Goal: Information Seeking & Learning: Understand process/instructions

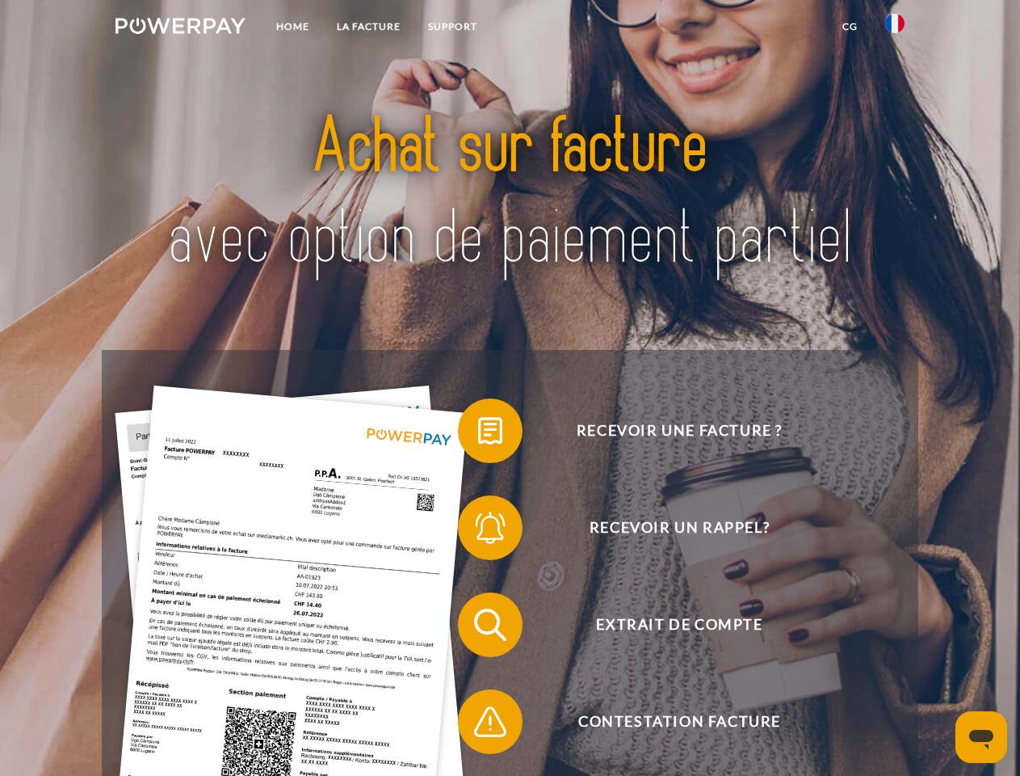
click at [180, 28] on img at bounding box center [181, 26] width 130 height 16
click at [895, 28] on img at bounding box center [894, 23] width 19 height 19
click at [850, 27] on link "CG" at bounding box center [850, 26] width 43 height 29
click at [478, 434] on span at bounding box center [466, 430] width 81 height 81
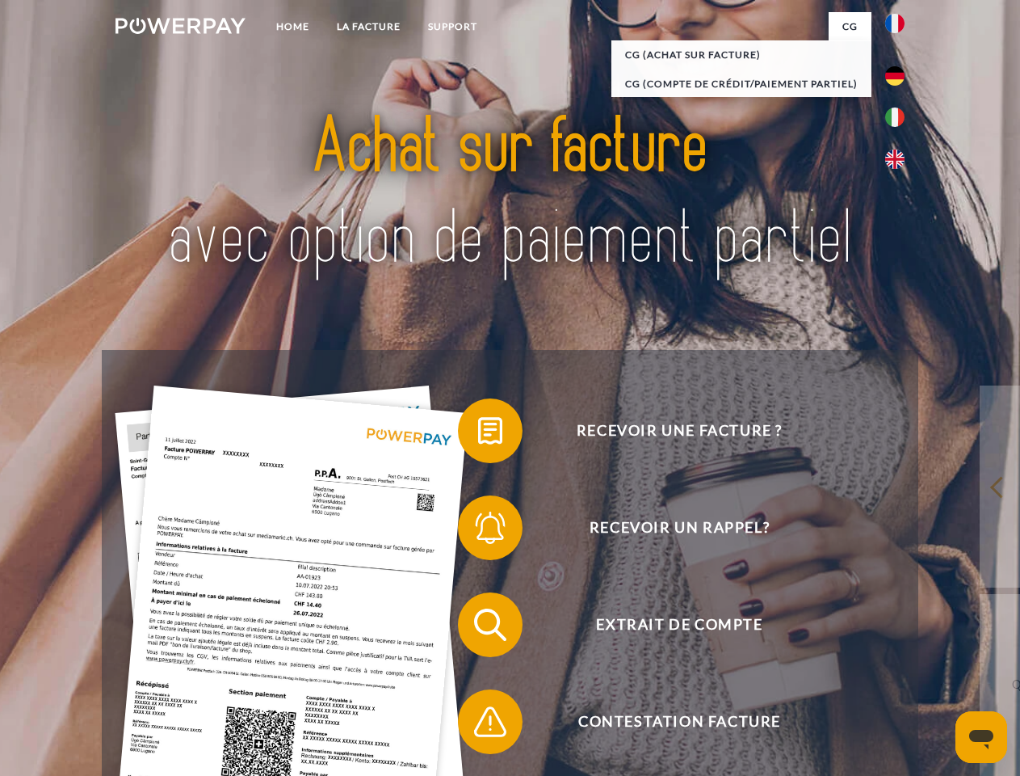
click at [478, 531] on div "Recevoir une facture ? Recevoir un rappel? Extrait de compte retour" at bounding box center [510, 673] width 816 height 646
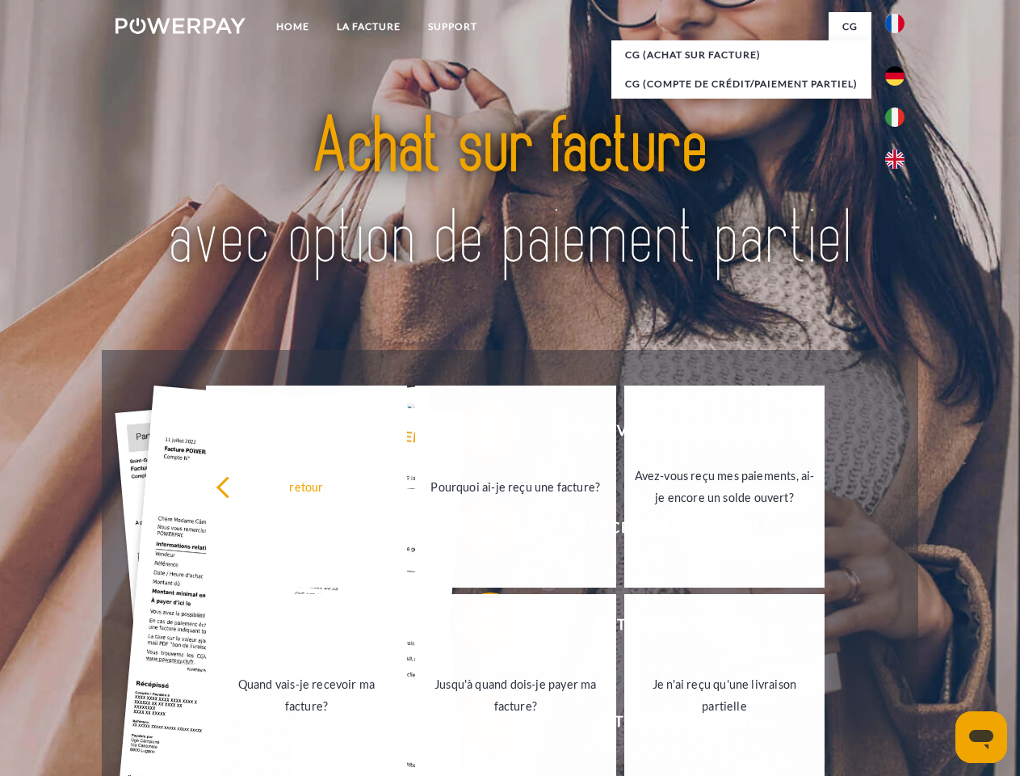
click at [478, 628] on link "Jusqu'à quand dois-je payer ma facture?" at bounding box center [515, 695] width 201 height 202
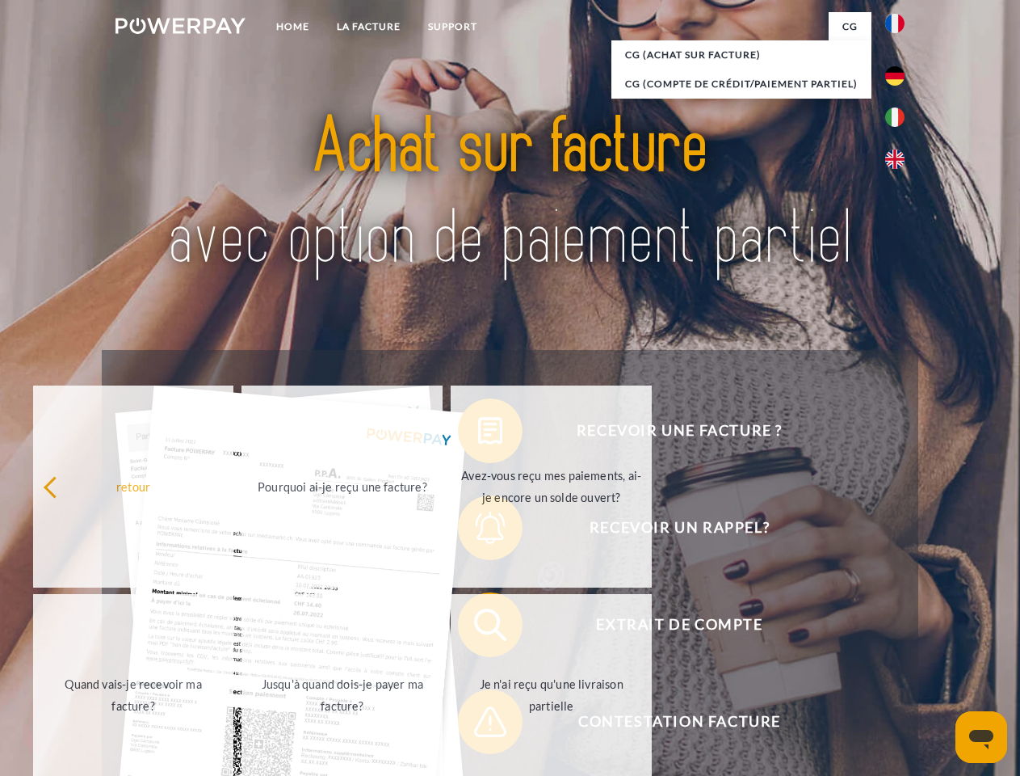
click at [478, 725] on span at bounding box center [466, 721] width 81 height 81
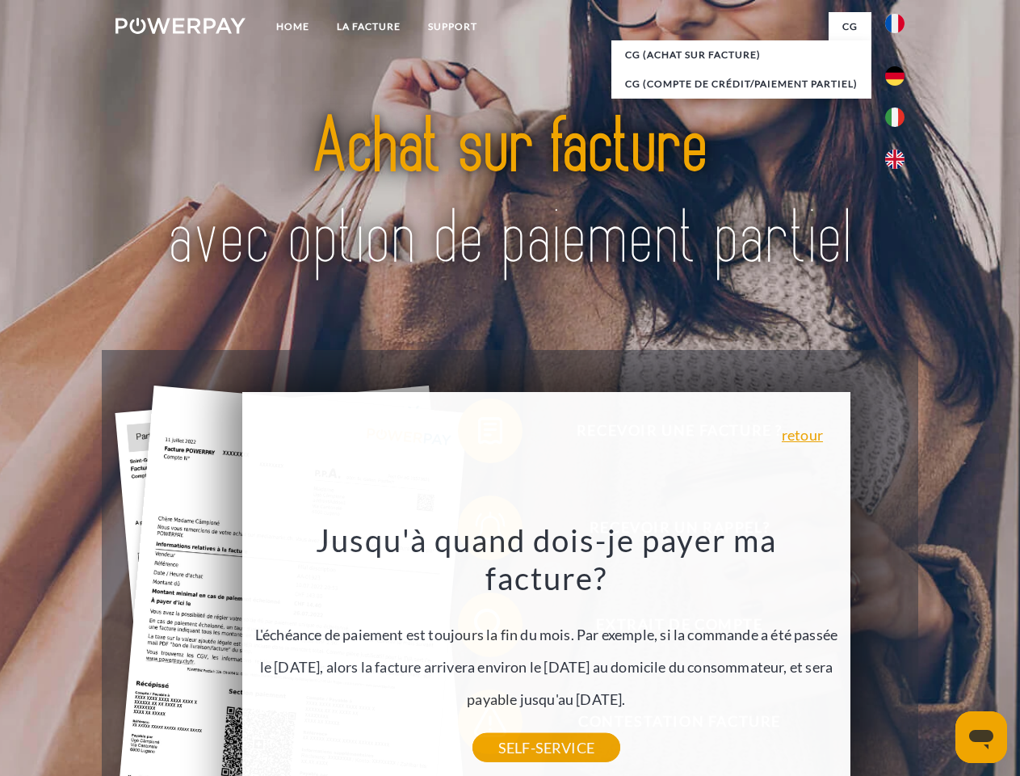
click at [982, 737] on icon "Ouvrir la fenêtre de messagerie" at bounding box center [981, 738] width 24 height 19
